Goal: Task Accomplishment & Management: Complete application form

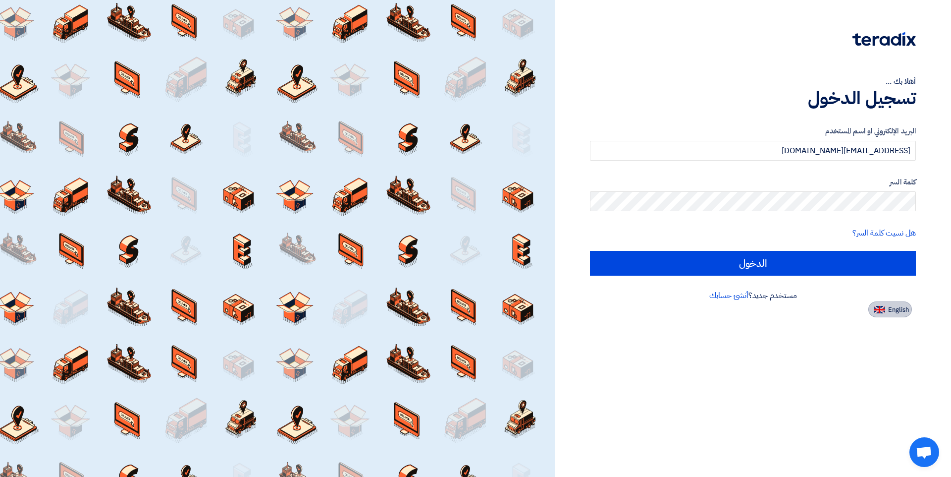
click at [879, 309] on img at bounding box center [880, 309] width 11 height 7
type input "Sign in"
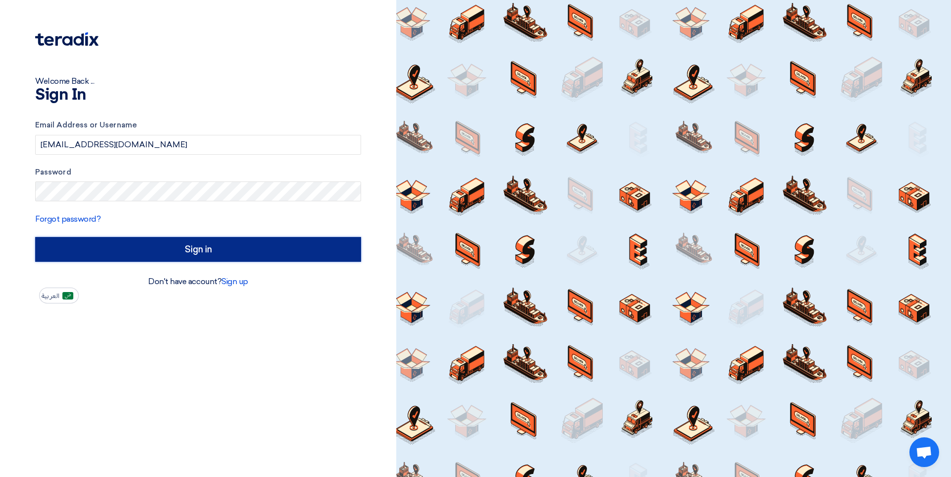
click at [235, 248] on input "Sign in" at bounding box center [198, 249] width 326 height 25
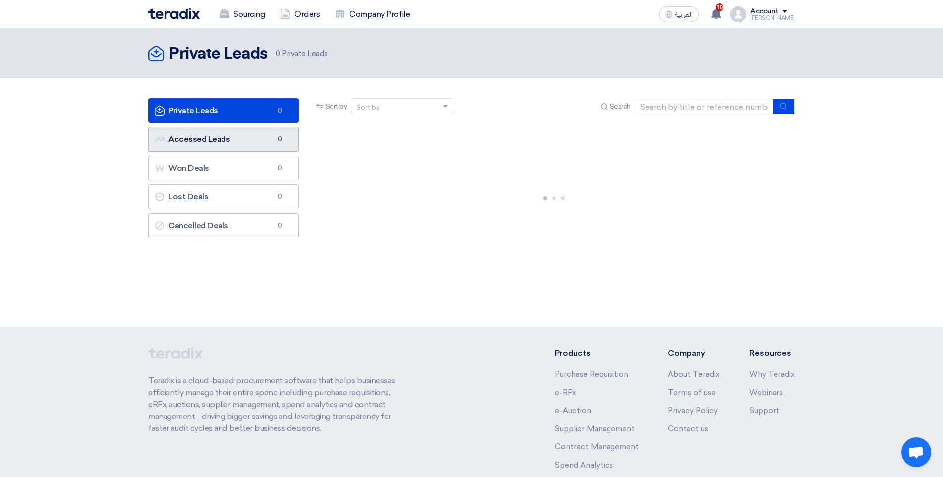
click at [258, 143] on link "Accessed Leads Accessed Leads 0" at bounding box center [223, 139] width 151 height 25
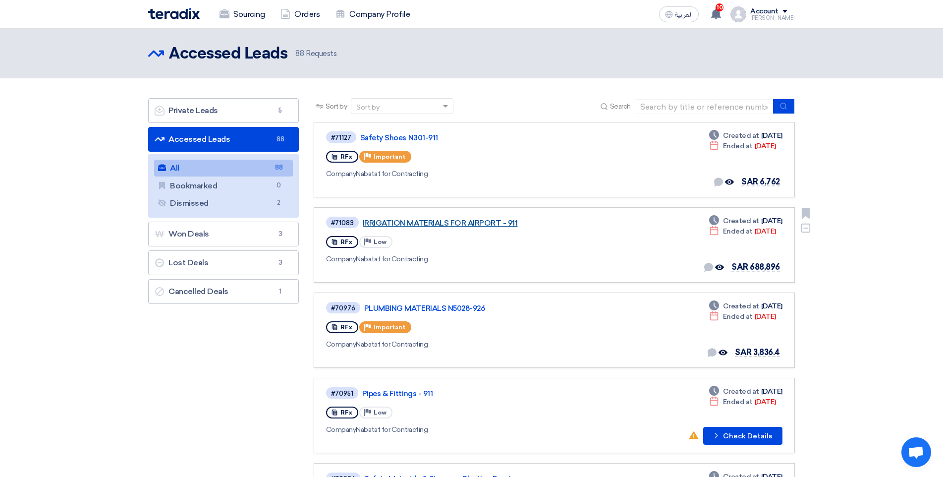
click at [492, 220] on link "IRRIGATION MATERIALS FOR AIRPORT - 911" at bounding box center [487, 223] width 248 height 9
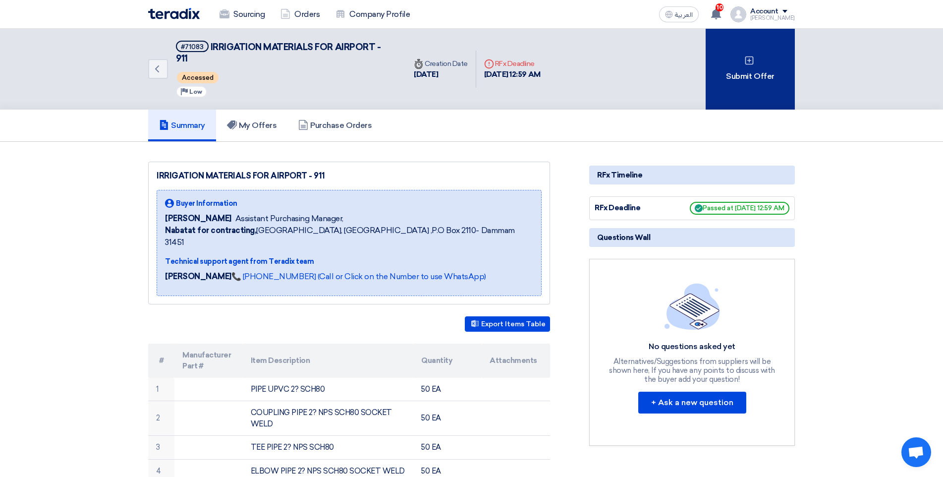
click at [779, 79] on div "Submit Offer" at bounding box center [750, 69] width 89 height 81
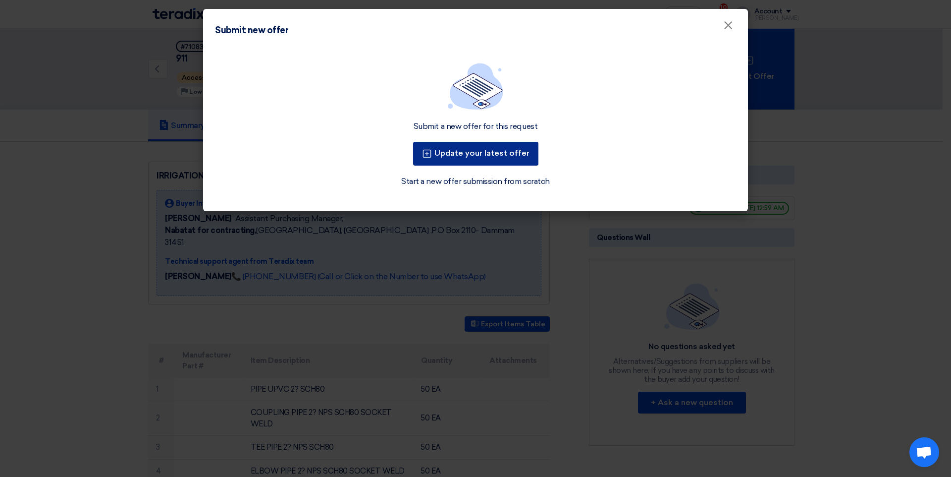
click at [456, 156] on button "Update your latest offer" at bounding box center [475, 154] width 125 height 24
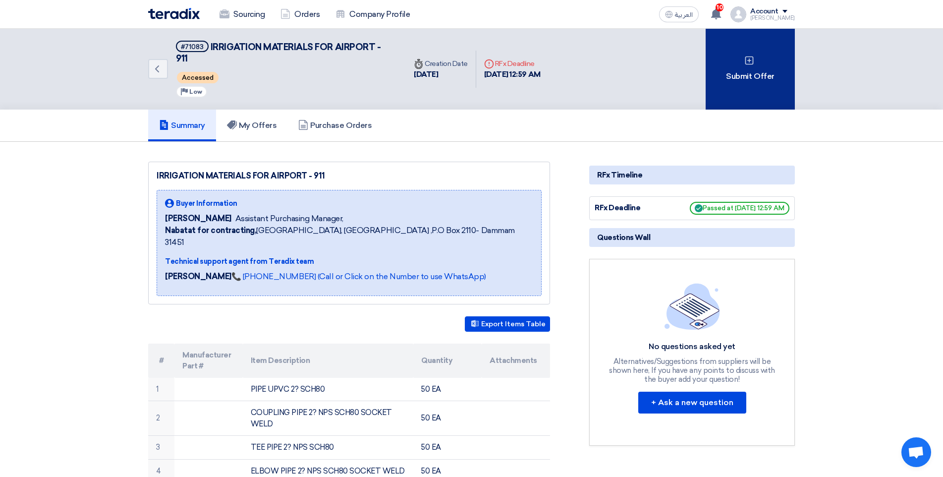
click at [743, 97] on div "Submit Offer" at bounding box center [750, 69] width 89 height 81
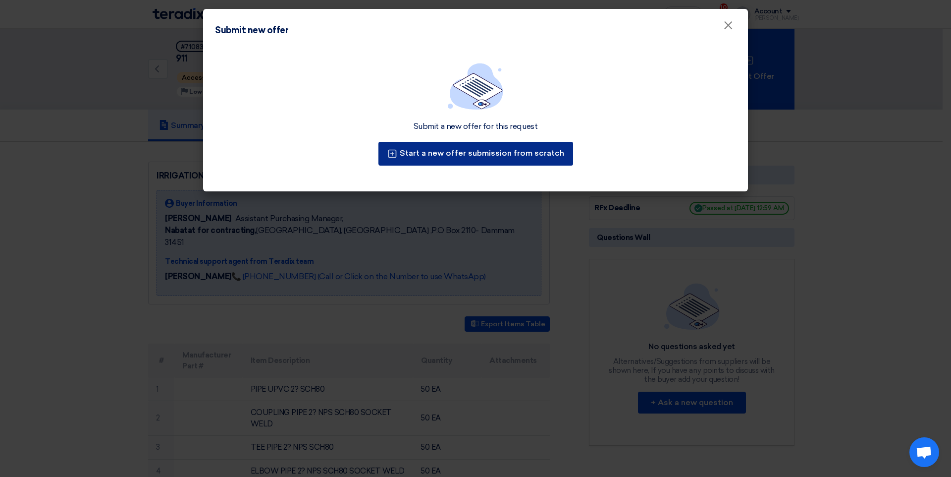
click at [531, 145] on button "Start a new offer submission from scratch" at bounding box center [476, 154] width 195 height 24
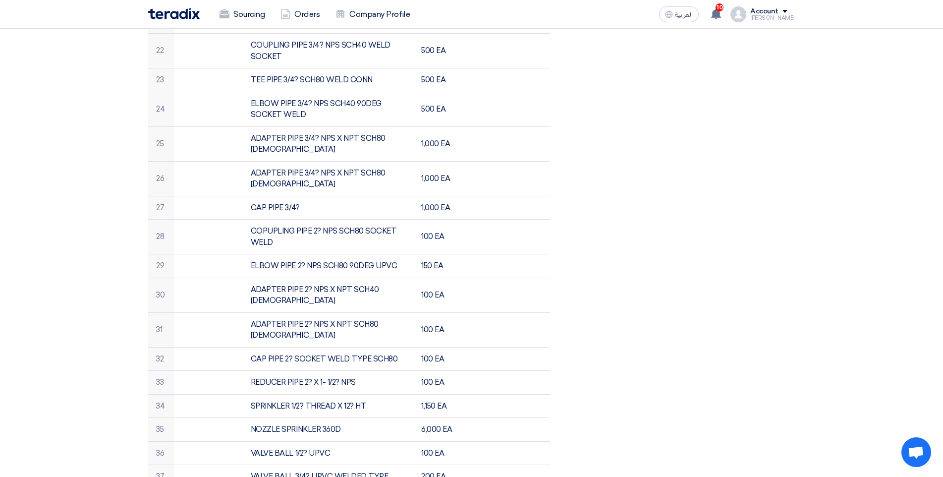
scroll to position [1050, 0]
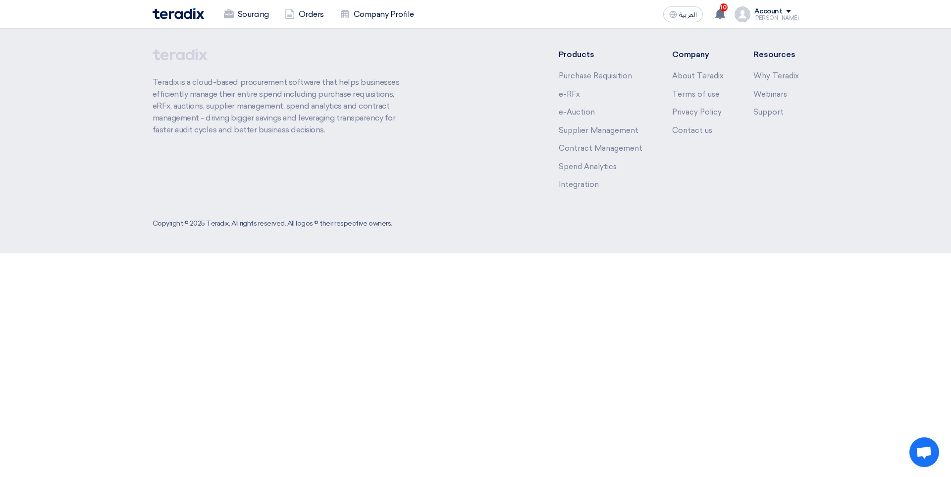
click at [635, 253] on html "Sourcing Orders Company Profile العربية ع 10 Your offer for "GRP PIPE - 911" re…" at bounding box center [475, 126] width 951 height 253
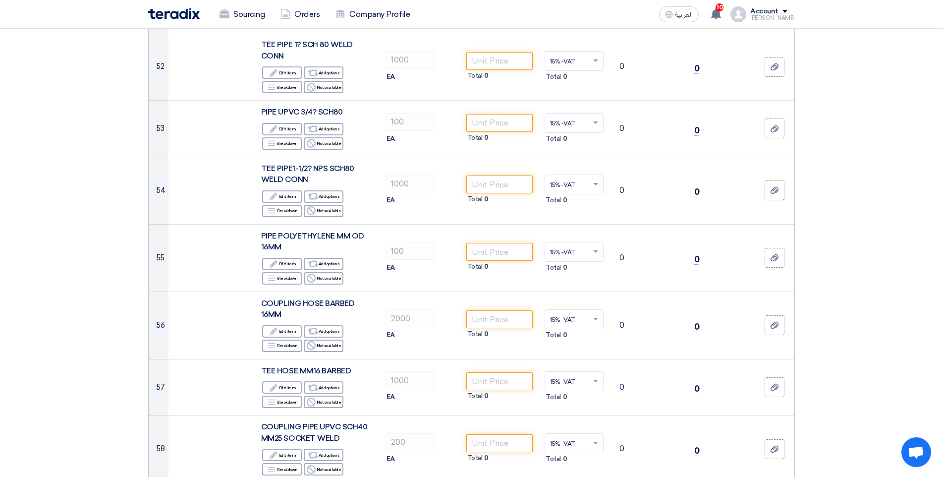
scroll to position [3425, 0]
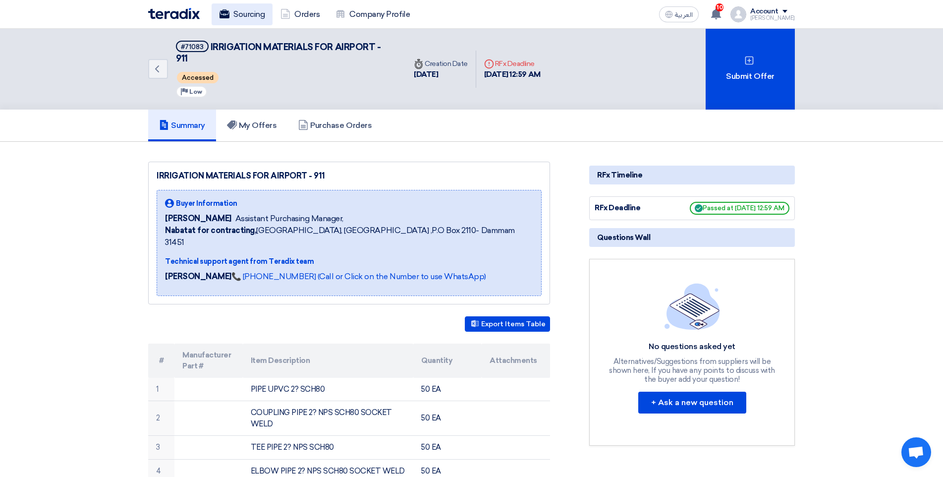
click at [226, 15] on use at bounding box center [225, 13] width 10 height 9
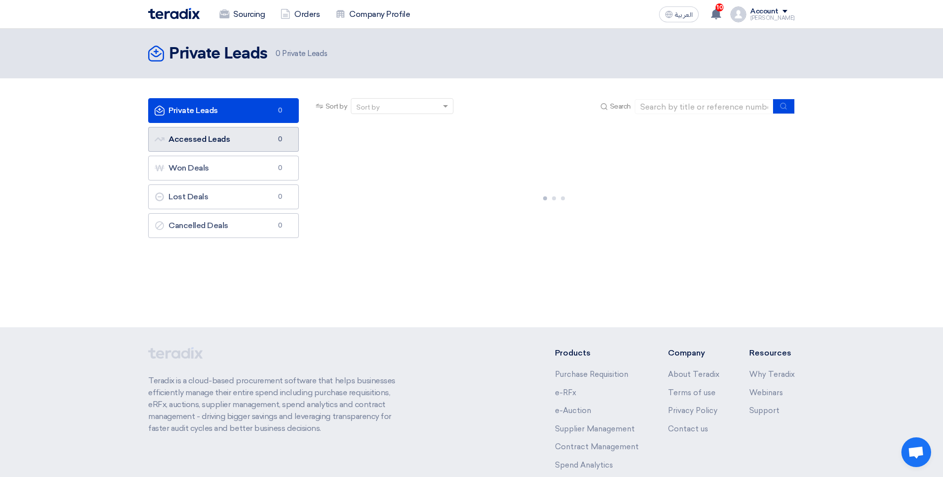
click at [258, 146] on link "Accessed Leads Accessed Leads 0" at bounding box center [223, 139] width 151 height 25
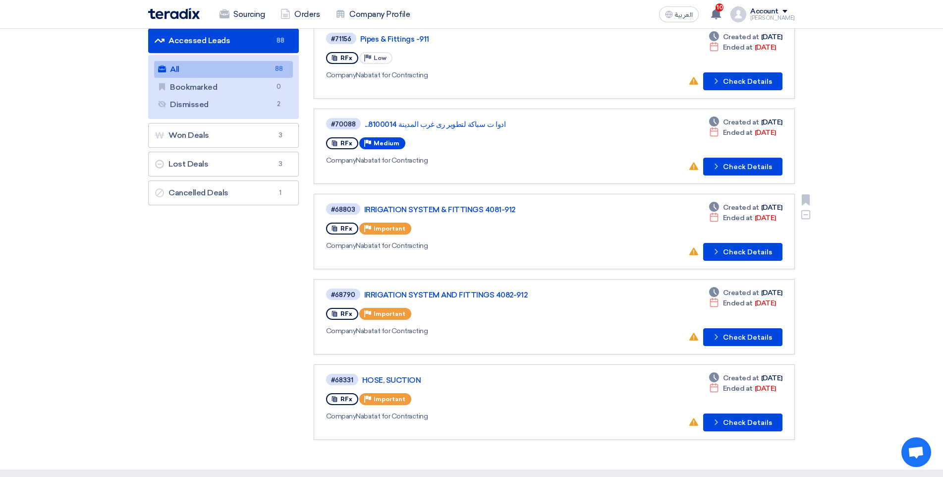
scroll to position [99, 0]
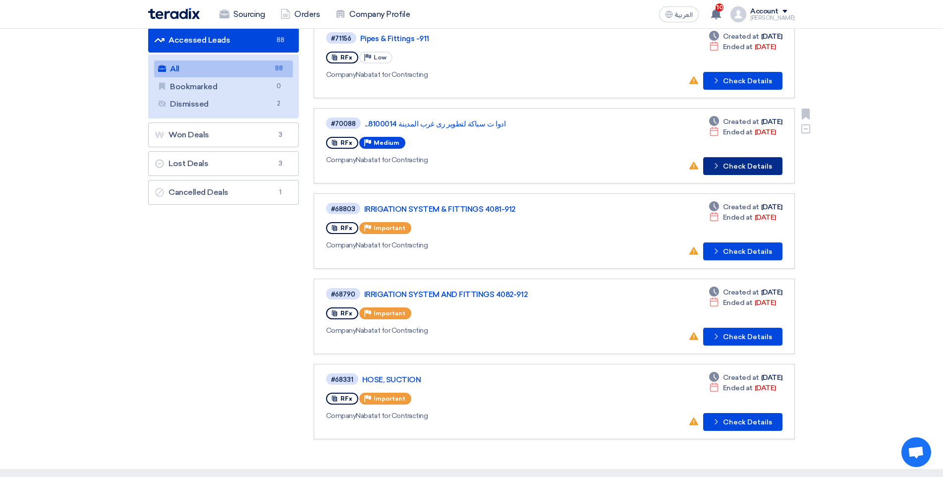
click at [752, 171] on button "Check details Check Details" at bounding box center [742, 166] width 79 height 18
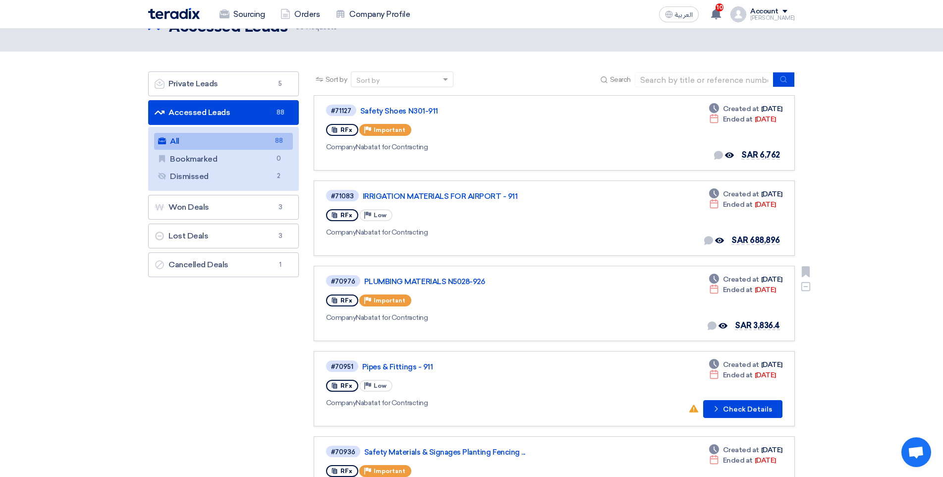
scroll to position [25, 0]
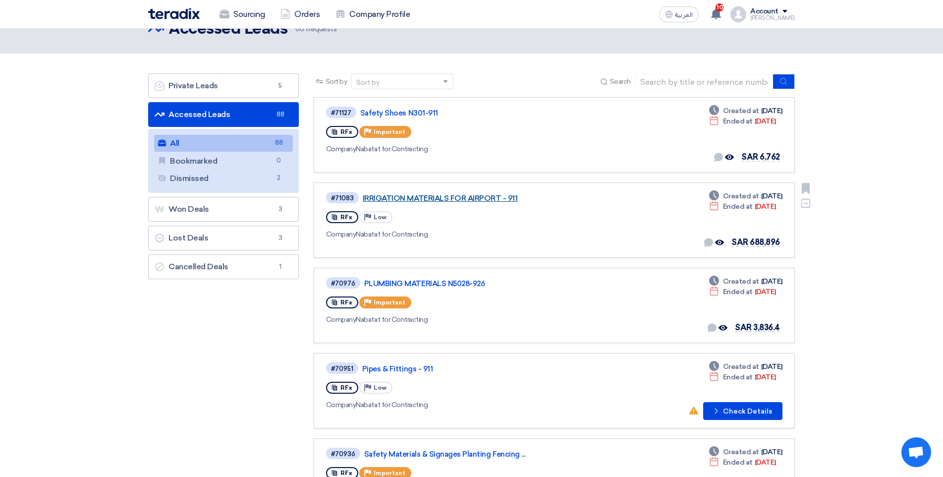
click at [467, 200] on link "IRRIGATION MATERIALS FOR AIRPORT - 911" at bounding box center [487, 198] width 248 height 9
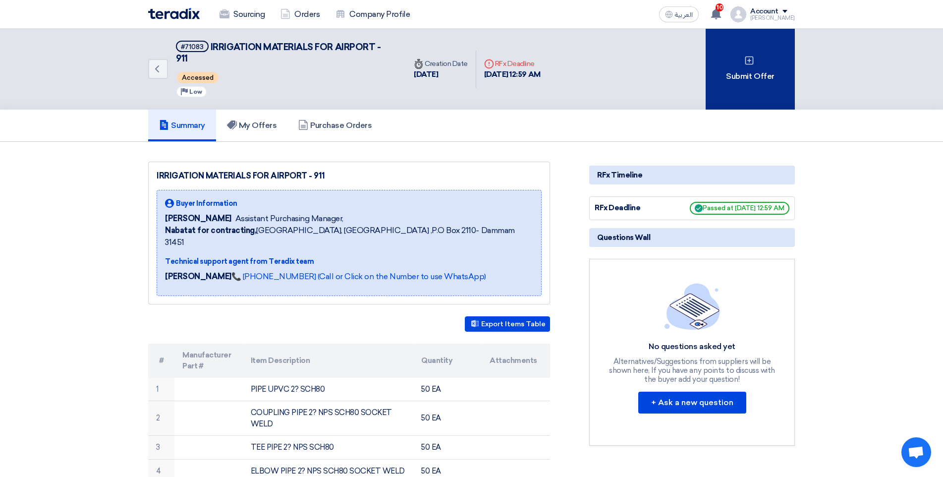
click at [770, 96] on div "Submit Offer" at bounding box center [750, 69] width 89 height 81
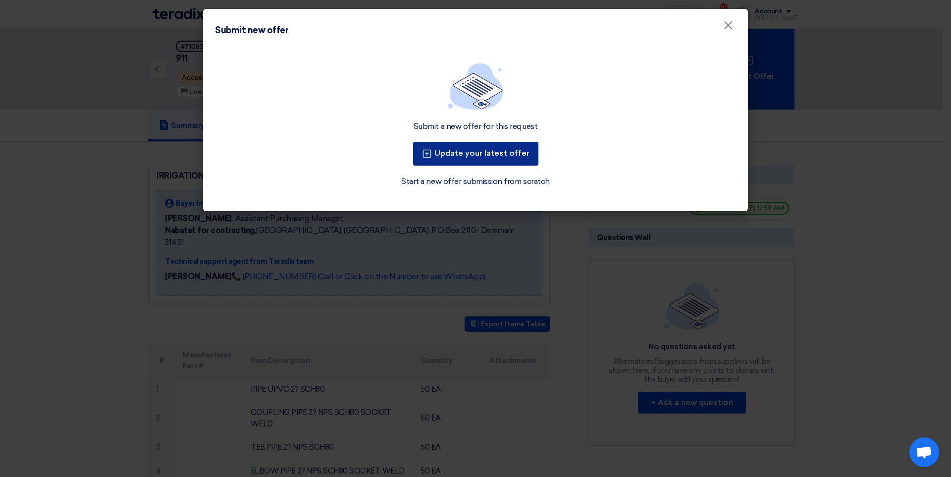
click at [506, 149] on button "Update your latest offer" at bounding box center [475, 154] width 125 height 24
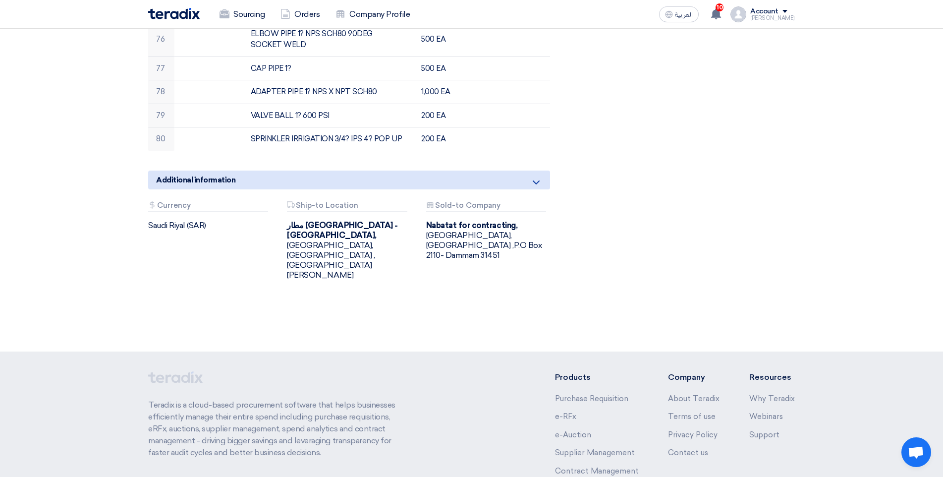
scroll to position [2356, 0]
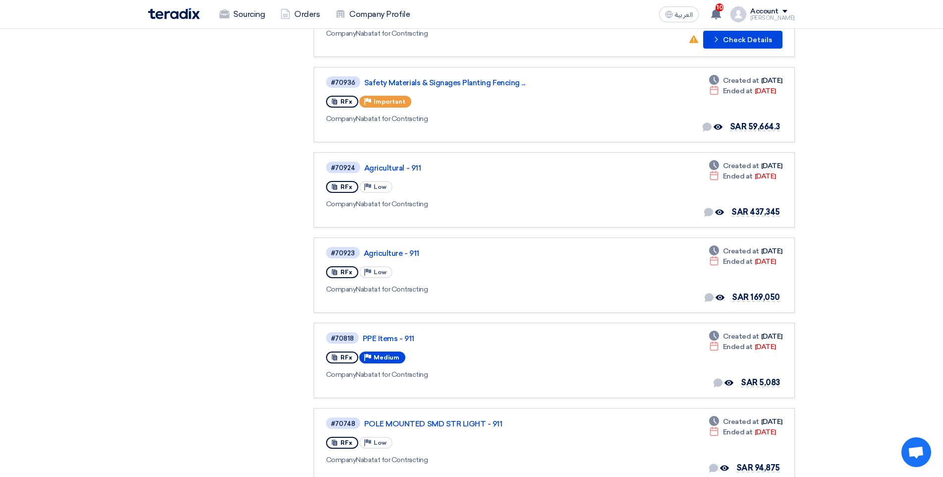
scroll to position [396, 0]
click at [386, 171] on link "Agricultural - 911" at bounding box center [488, 167] width 248 height 9
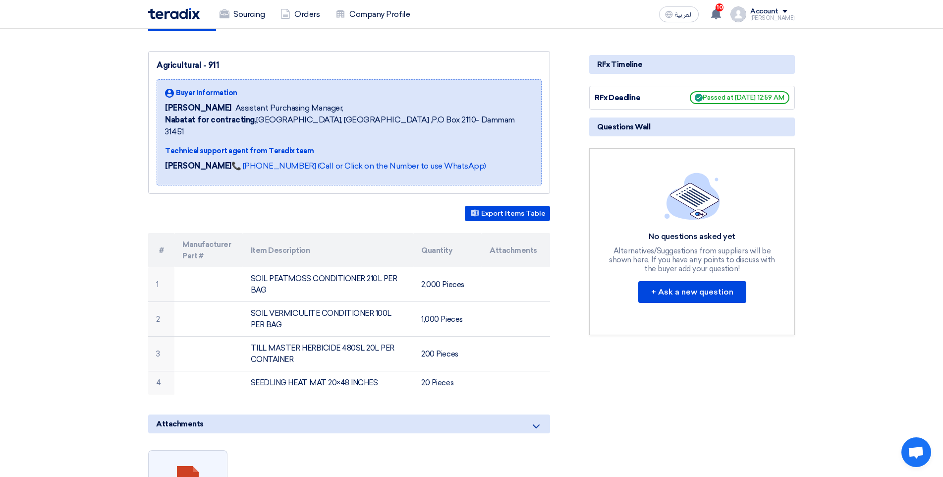
scroll to position [99, 0]
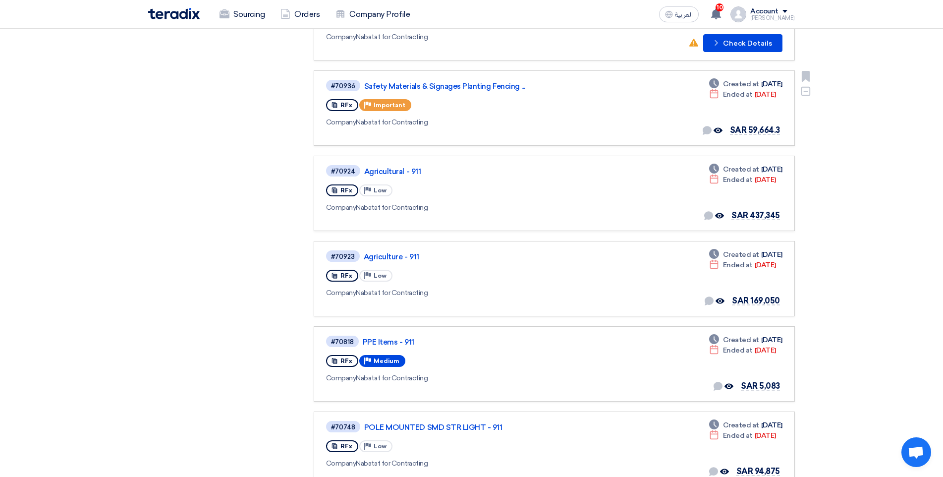
scroll to position [446, 0]
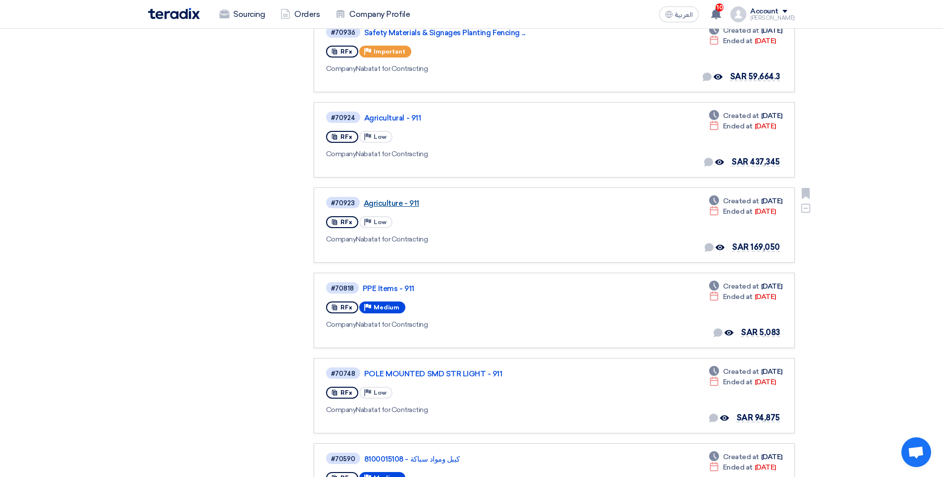
click at [394, 207] on link "Agriculture - 911" at bounding box center [488, 203] width 248 height 9
